Goal: Complete application form

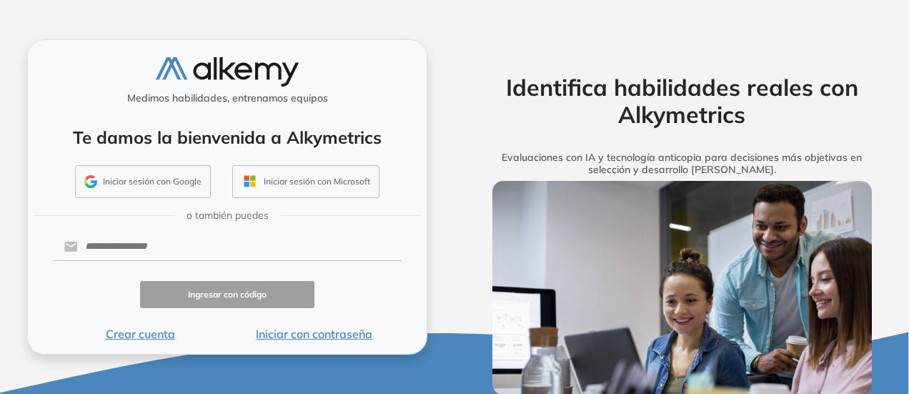
click at [155, 331] on button "Crear cuenta" at bounding box center [140, 333] width 174 height 17
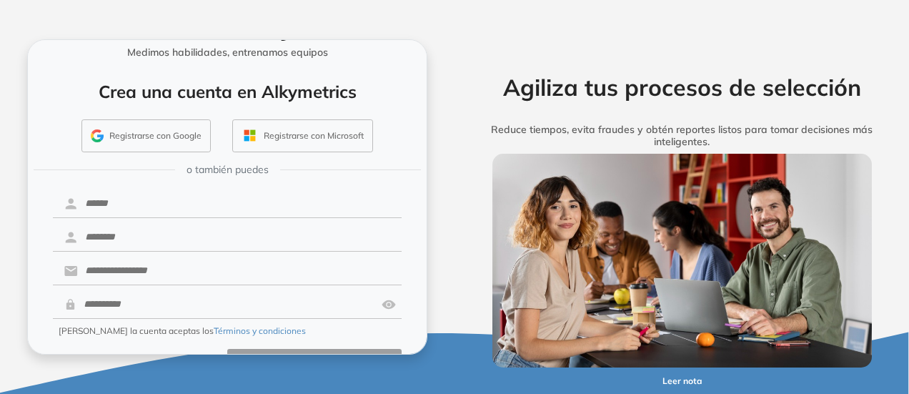
scroll to position [83, 0]
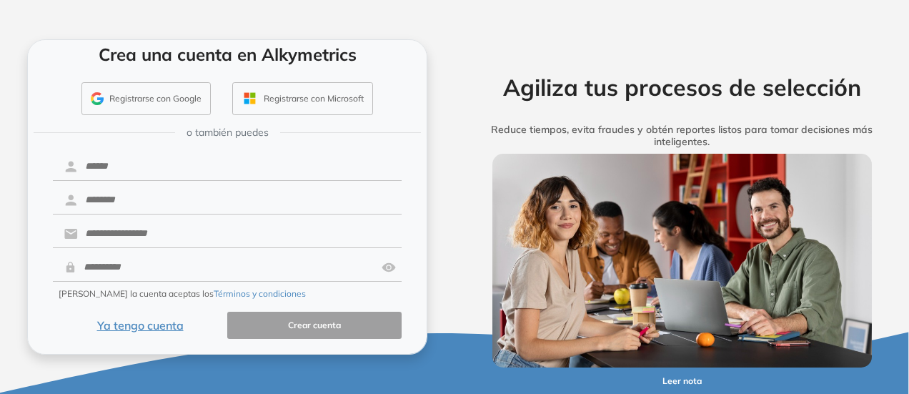
click at [181, 91] on button "Registrarse con Google" at bounding box center [145, 98] width 129 height 33
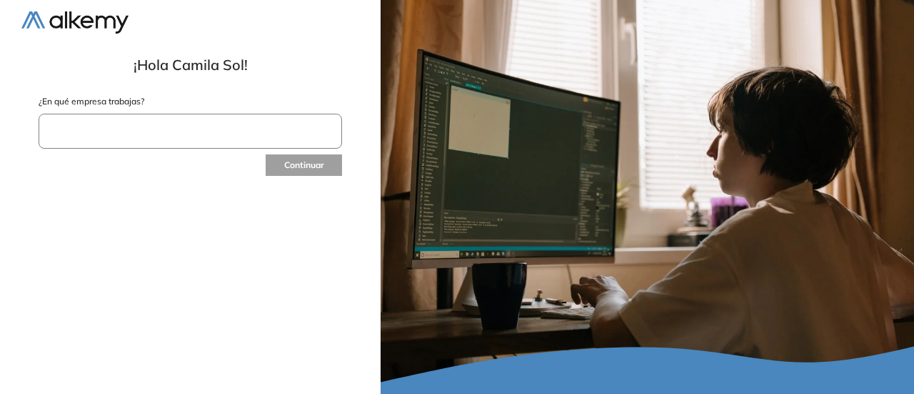
click at [186, 134] on input "text" at bounding box center [191, 131] width 304 height 35
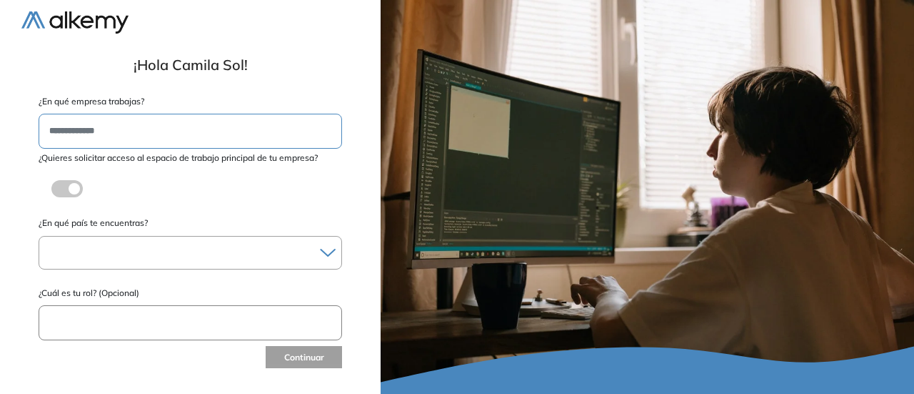
click at [251, 249] on div at bounding box center [190, 252] width 302 height 21
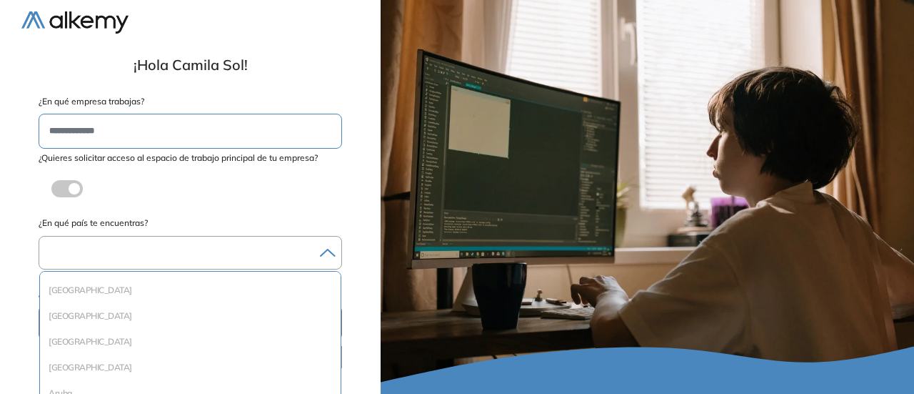
click at [201, 361] on li "Argentina" at bounding box center [190, 367] width 289 height 14
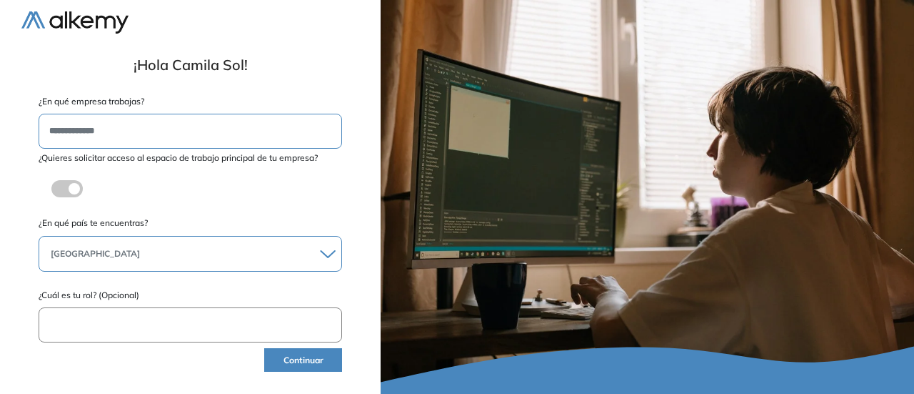
click at [177, 334] on input "text" at bounding box center [191, 324] width 304 height 35
type input "********"
click at [287, 369] on button "Continuar" at bounding box center [303, 360] width 78 height 24
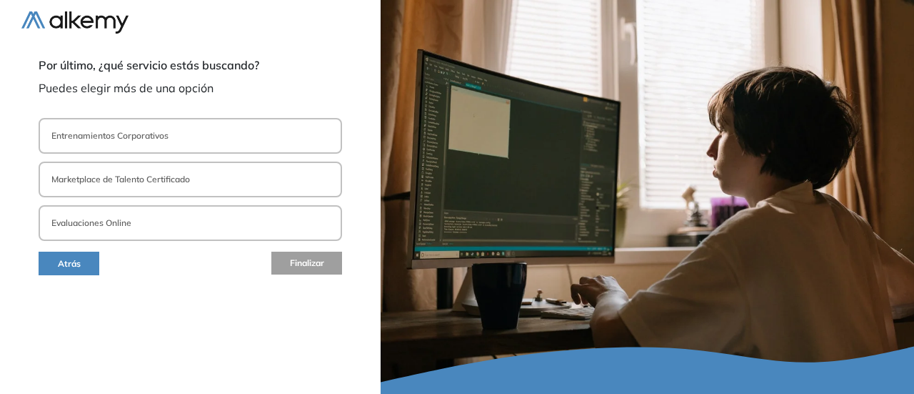
click at [187, 228] on button "Evaluaciones Online" at bounding box center [191, 223] width 304 height 36
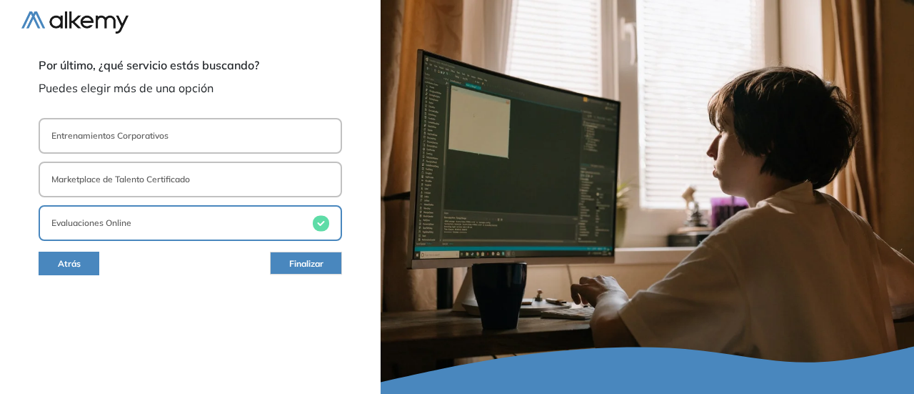
drag, startPoint x: 303, startPoint y: 268, endPoint x: 269, endPoint y: 294, distance: 42.3
click at [302, 267] on span "Finalizar" at bounding box center [306, 264] width 34 height 14
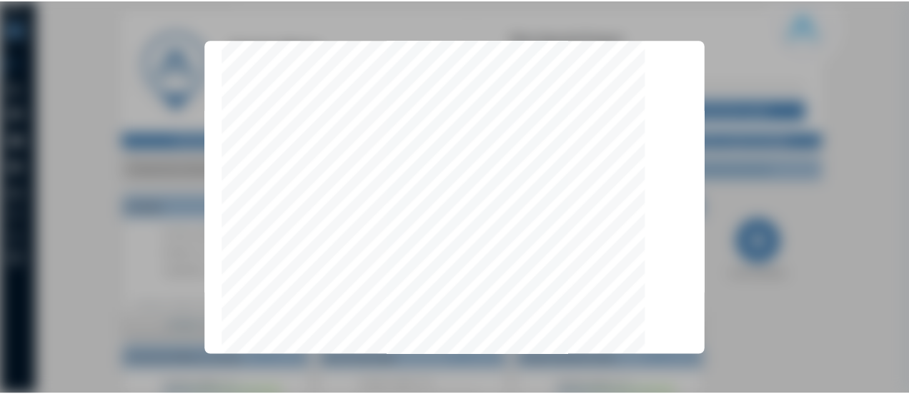
scroll to position [4606, 0]
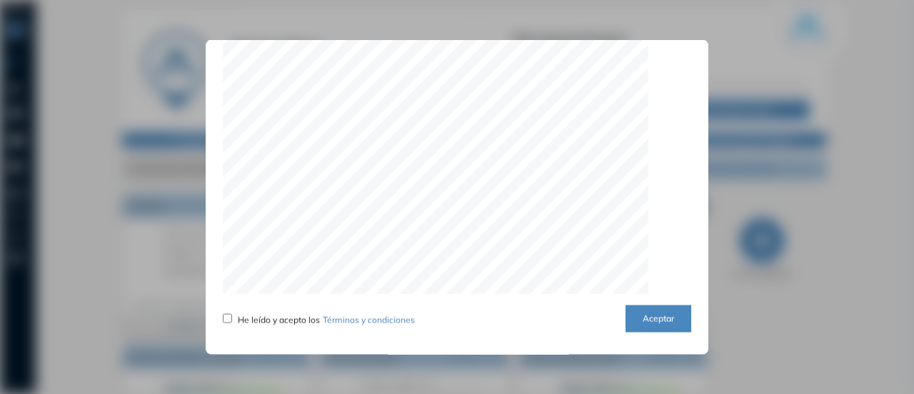
click at [653, 329] on button "Aceptar" at bounding box center [659, 318] width 66 height 28
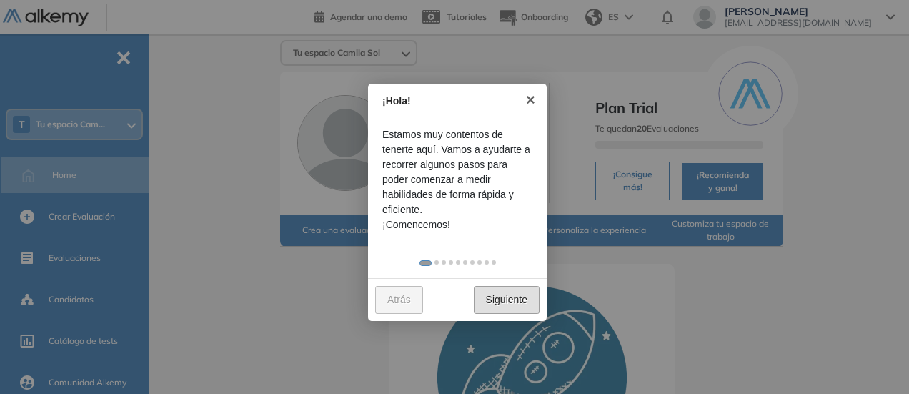
click at [494, 299] on link "Siguiente" at bounding box center [507, 300] width 66 height 28
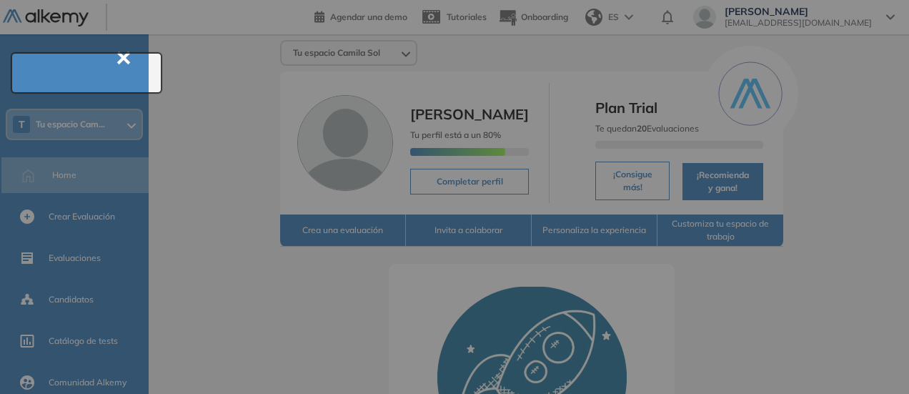
scroll to position [51, 0]
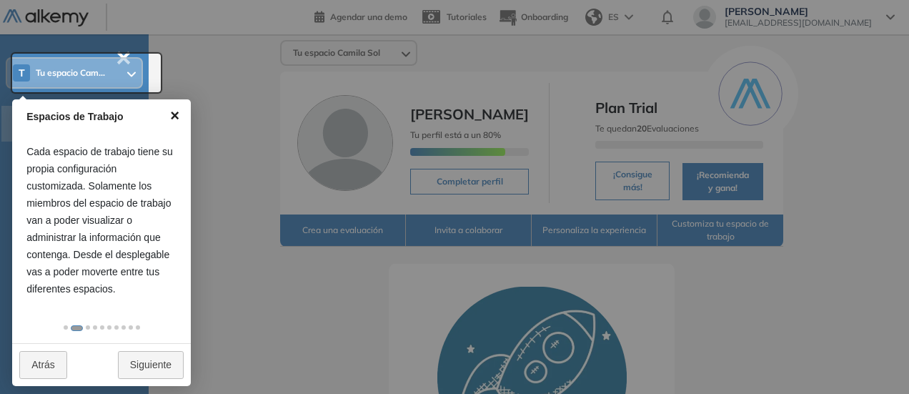
click at [176, 114] on link "×" at bounding box center [175, 115] width 32 height 32
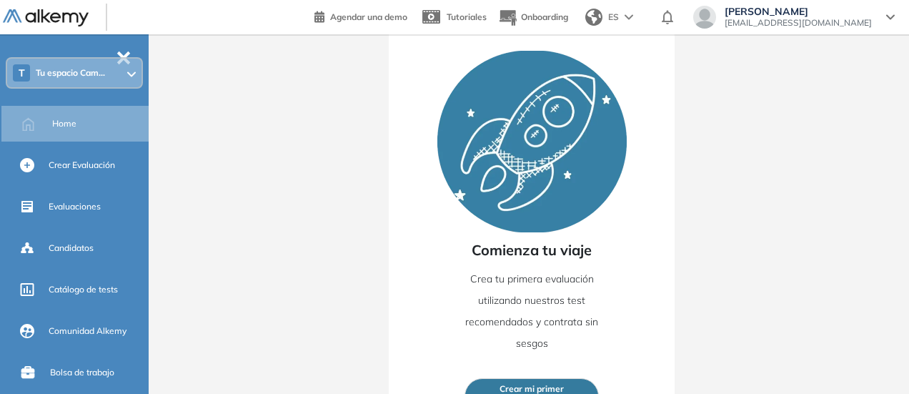
scroll to position [254, 0]
